Goal: Browse casually

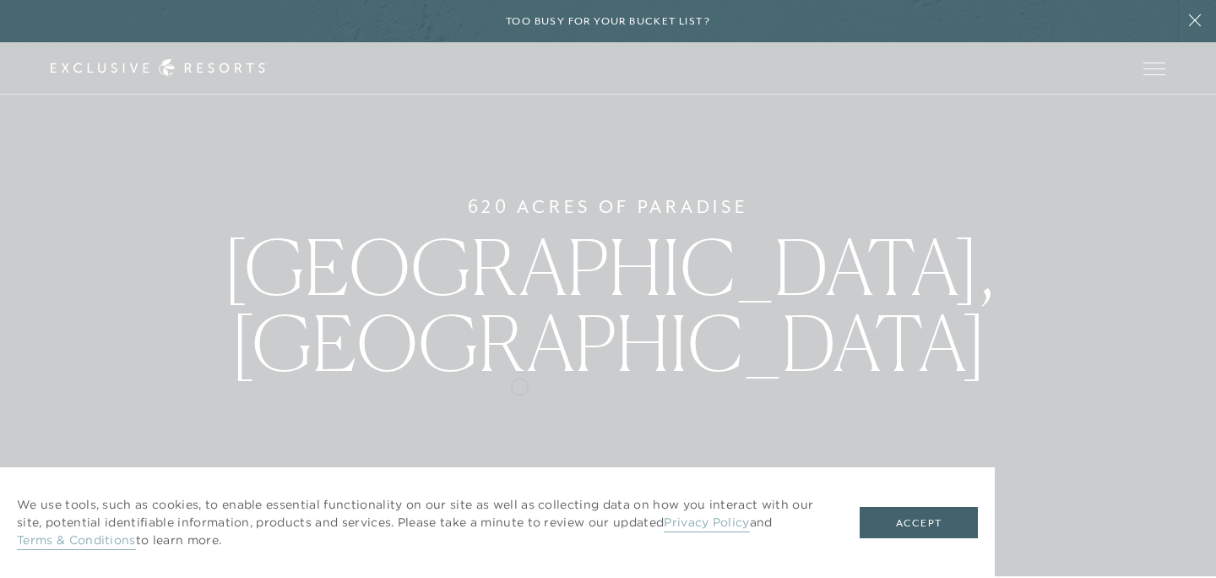
scroll to position [3, 0]
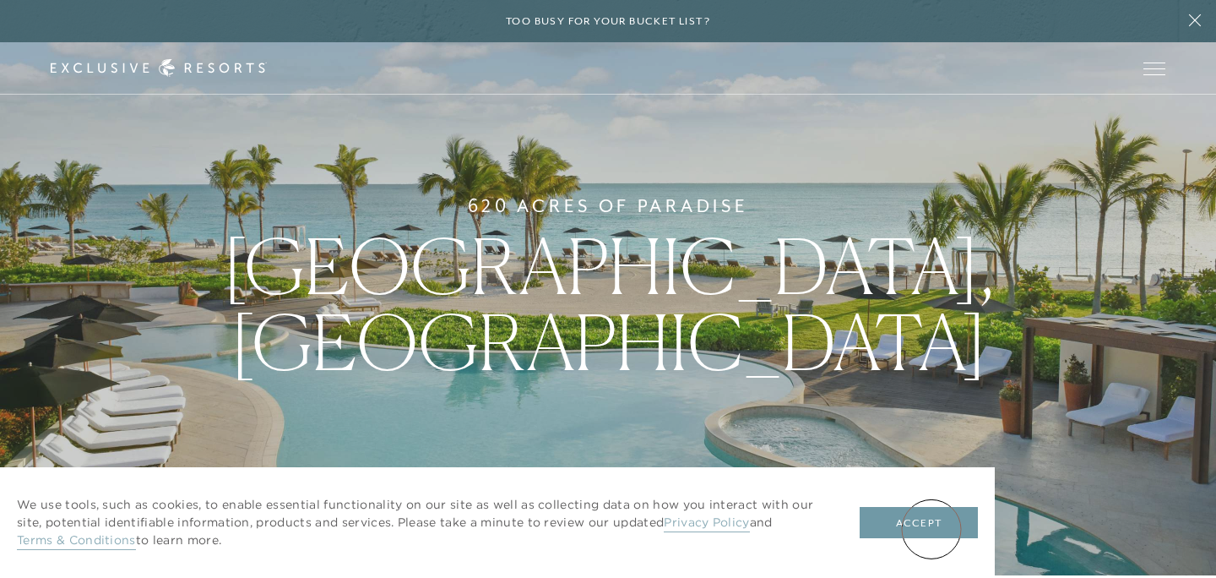
click at [932, 528] on button "Accept" at bounding box center [919, 523] width 118 height 32
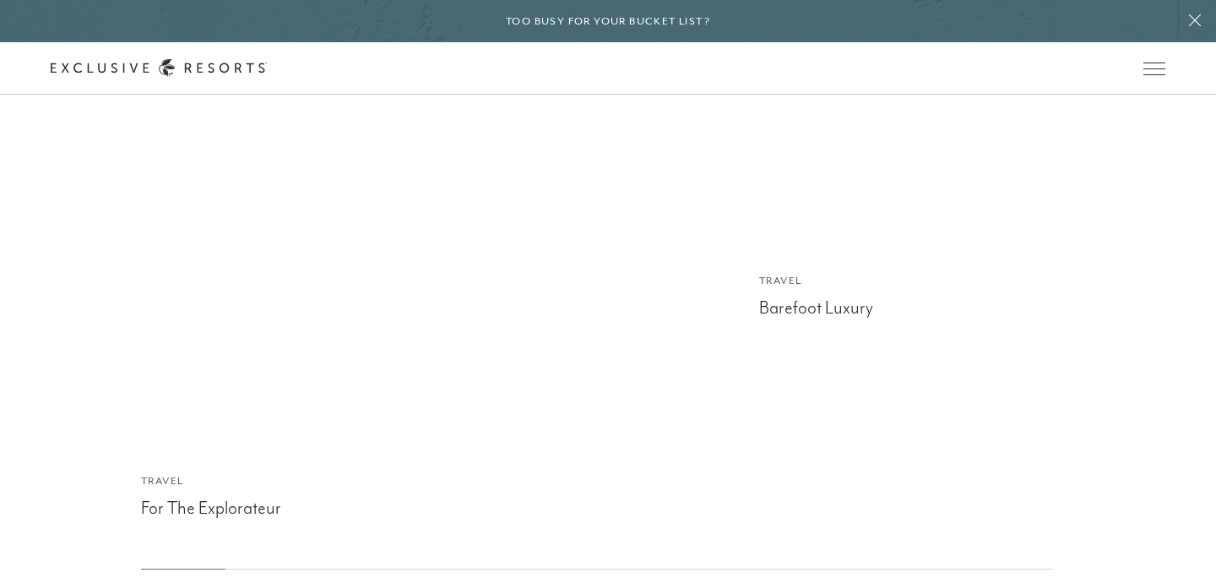
scroll to position [4371, 0]
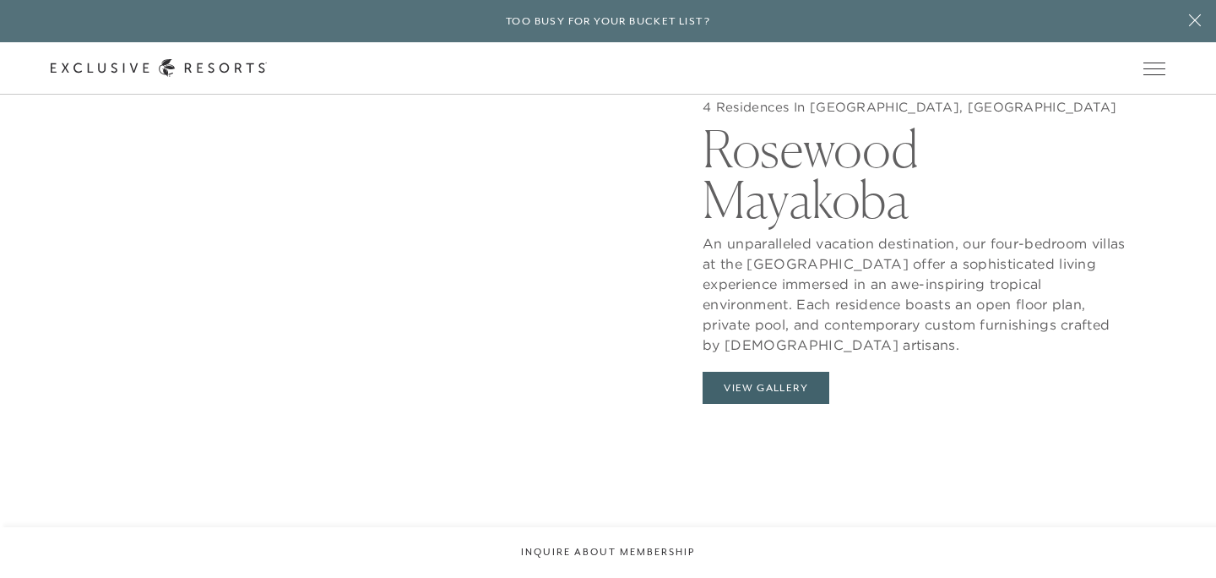
scroll to position [1600, 0]
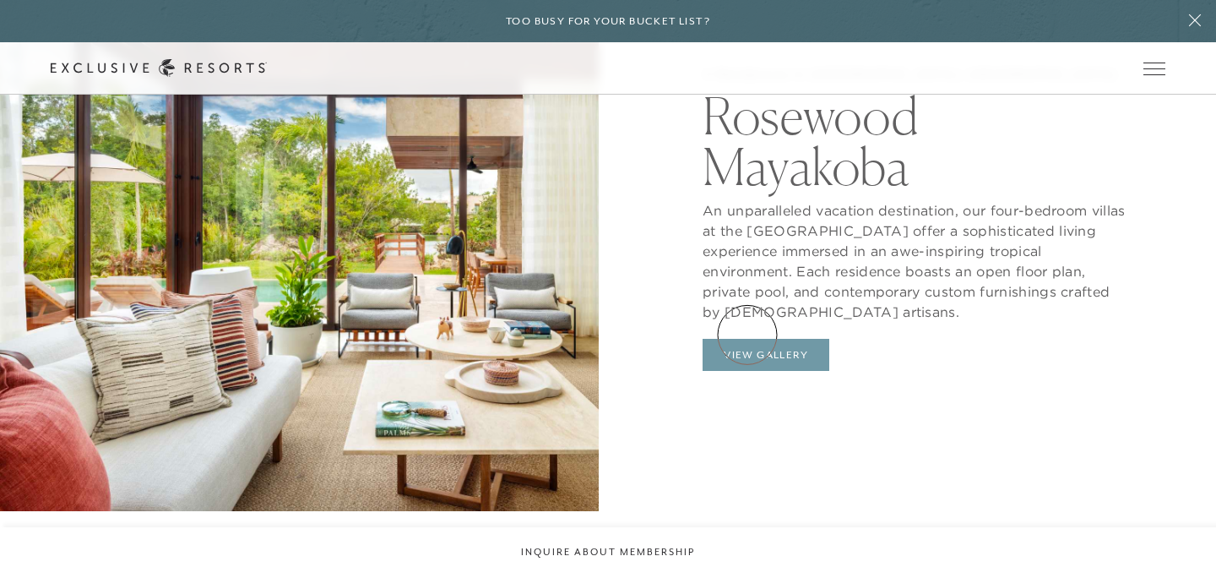
click at [747, 339] on button "View Gallery" at bounding box center [766, 355] width 127 height 32
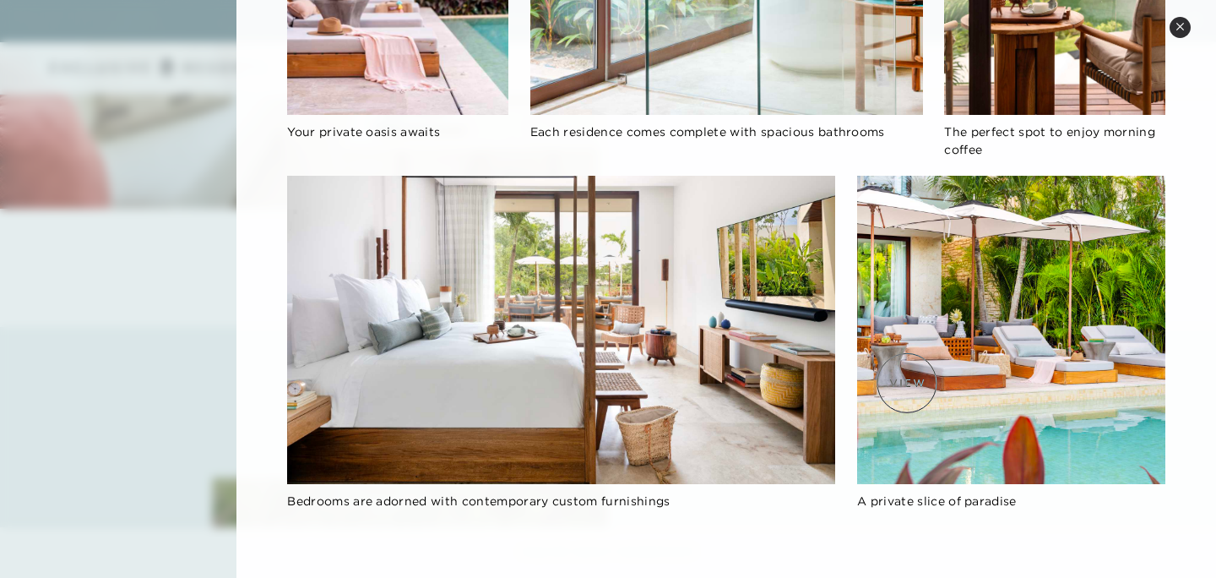
scroll to position [1861, 0]
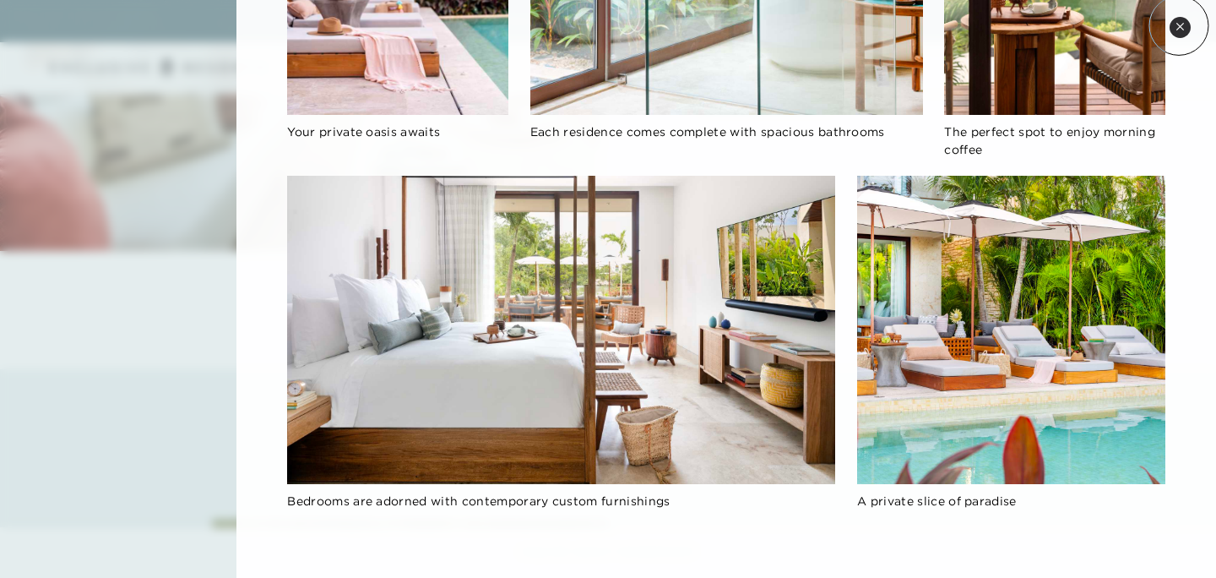
click at [1179, 25] on icon at bounding box center [1179, 26] width 7 height 7
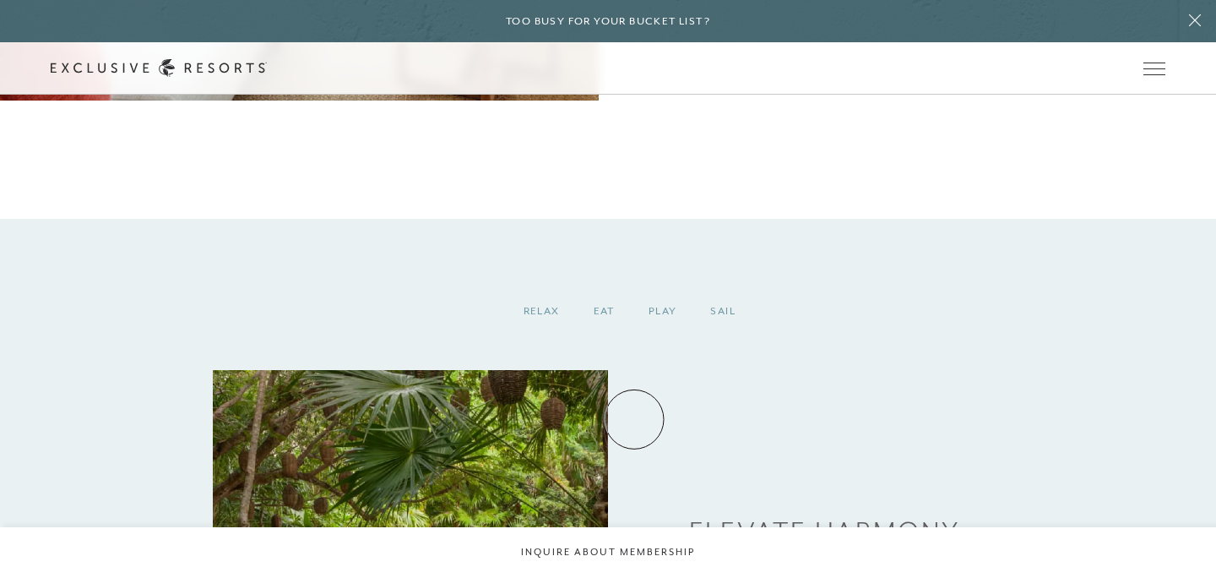
scroll to position [2035, 0]
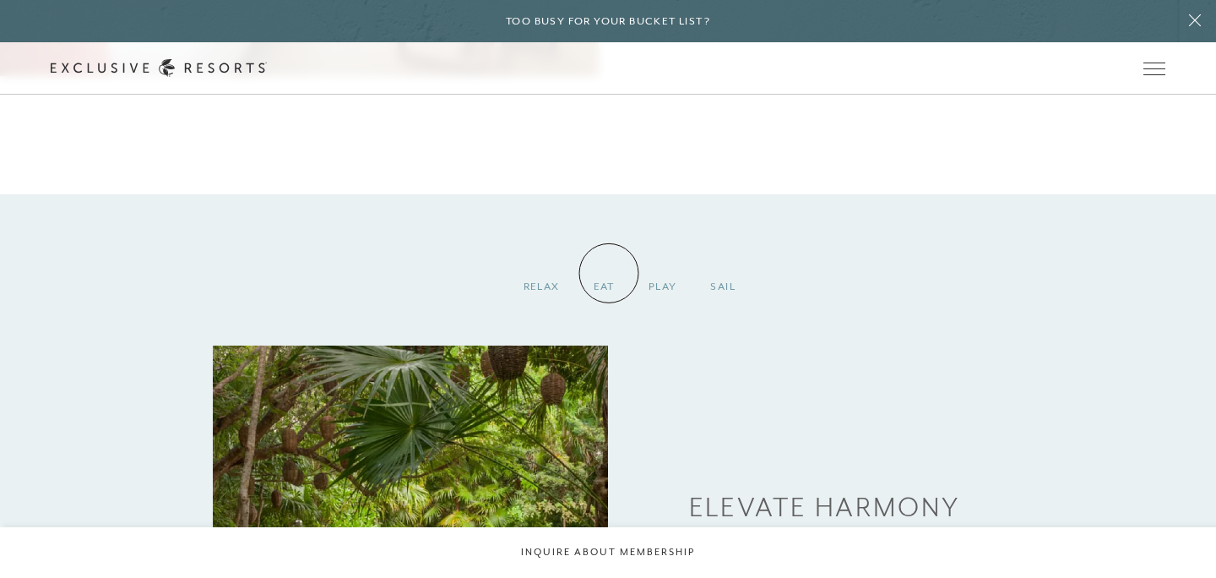
click at [609, 273] on div "EAT" at bounding box center [604, 287] width 55 height 50
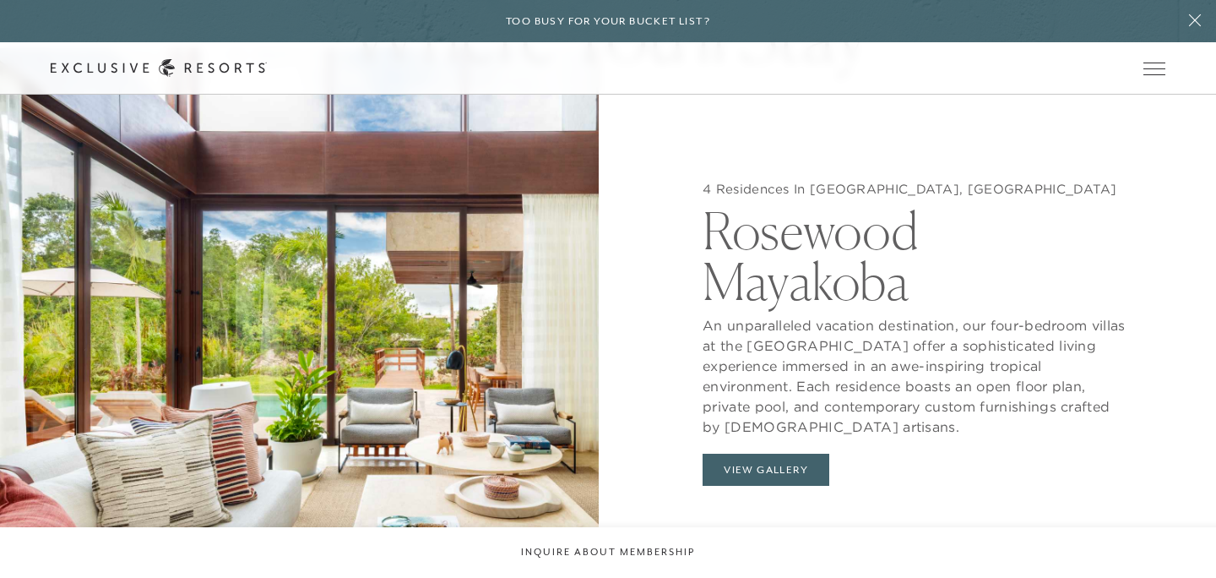
scroll to position [888, 0]
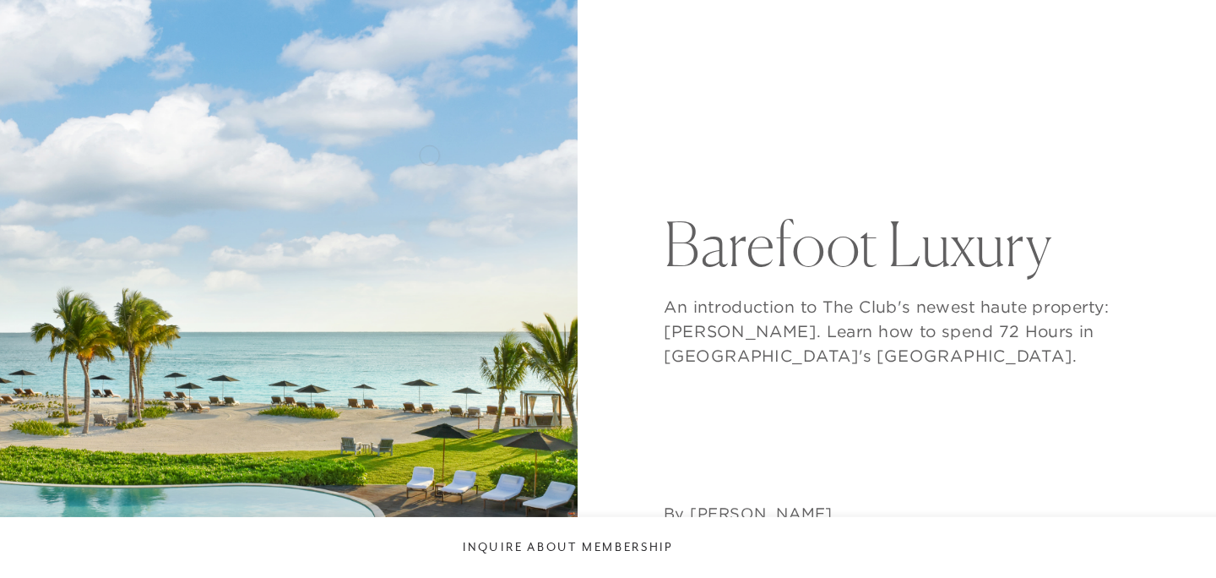
scroll to position [154, 0]
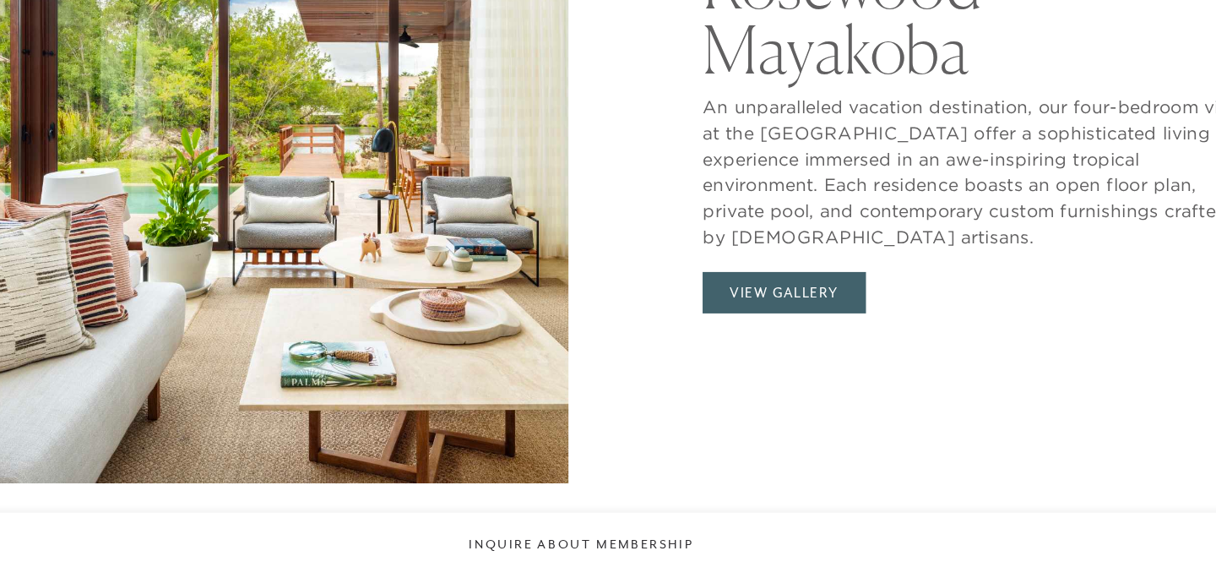
scroll to position [5380, 0]
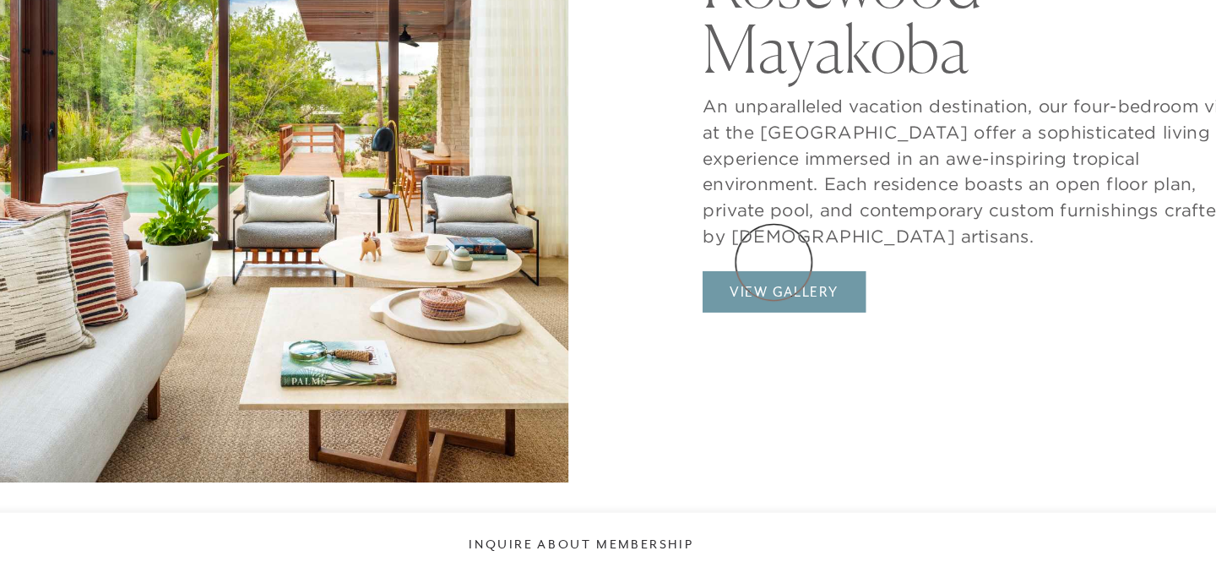
click at [758, 340] on button "View Gallery" at bounding box center [766, 356] width 127 height 32
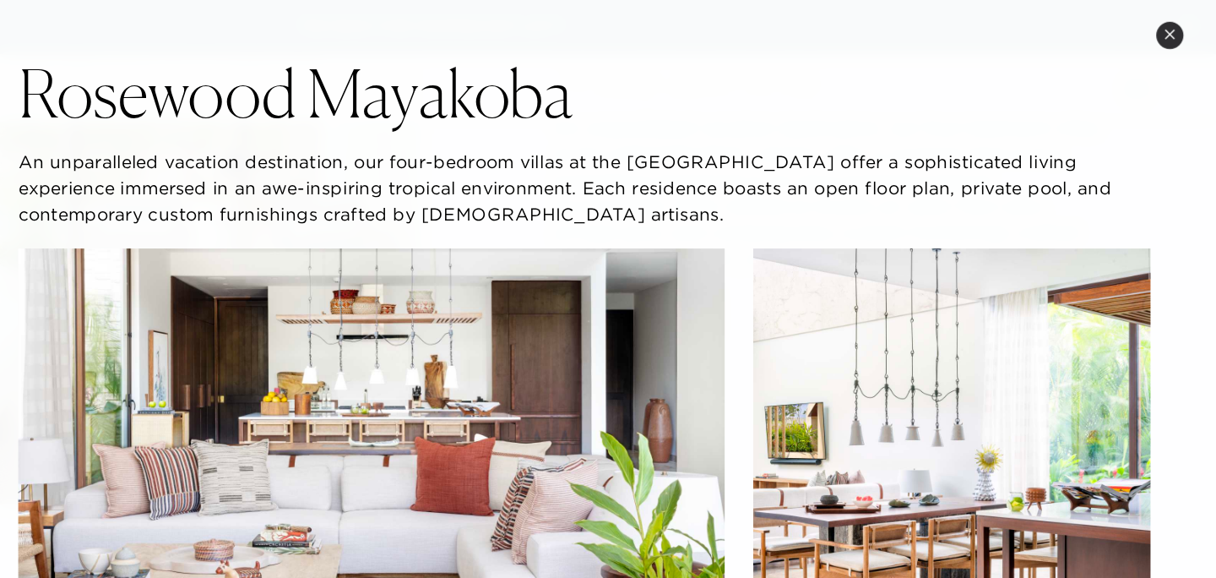
scroll to position [0, 0]
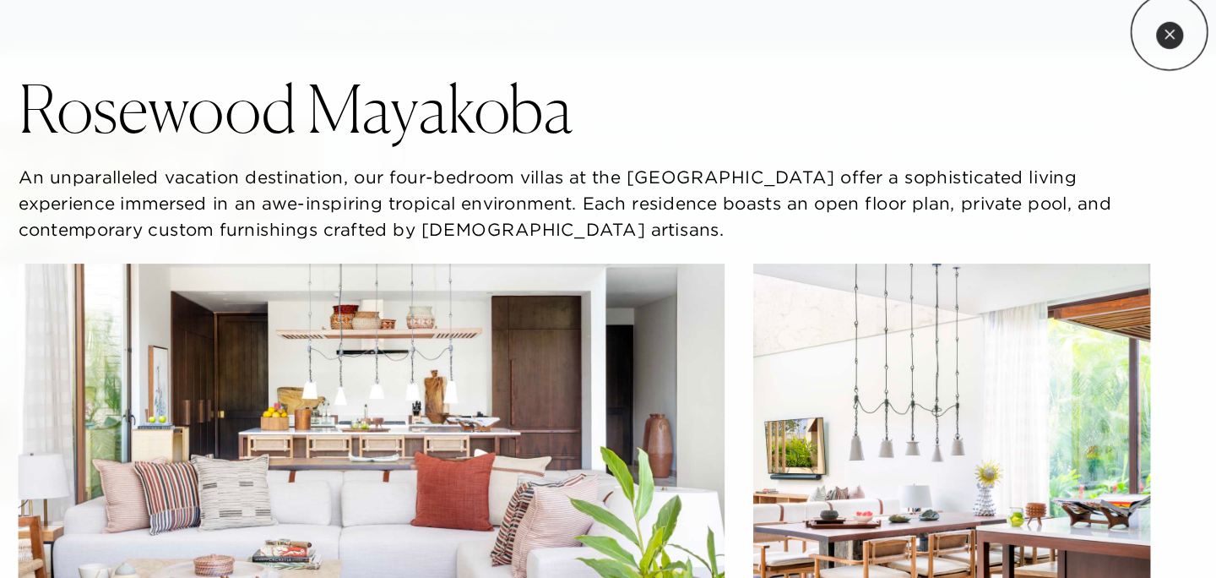
click at [1180, 24] on icon at bounding box center [1180, 26] width 9 height 9
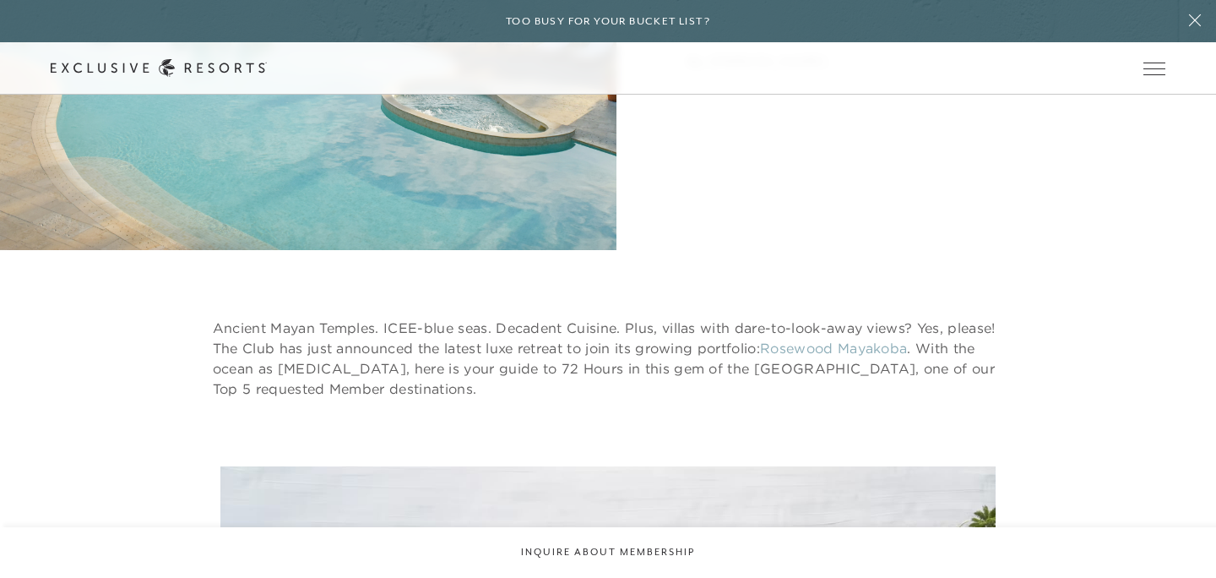
scroll to position [673, 0]
